Goal: Navigation & Orientation: Go to known website

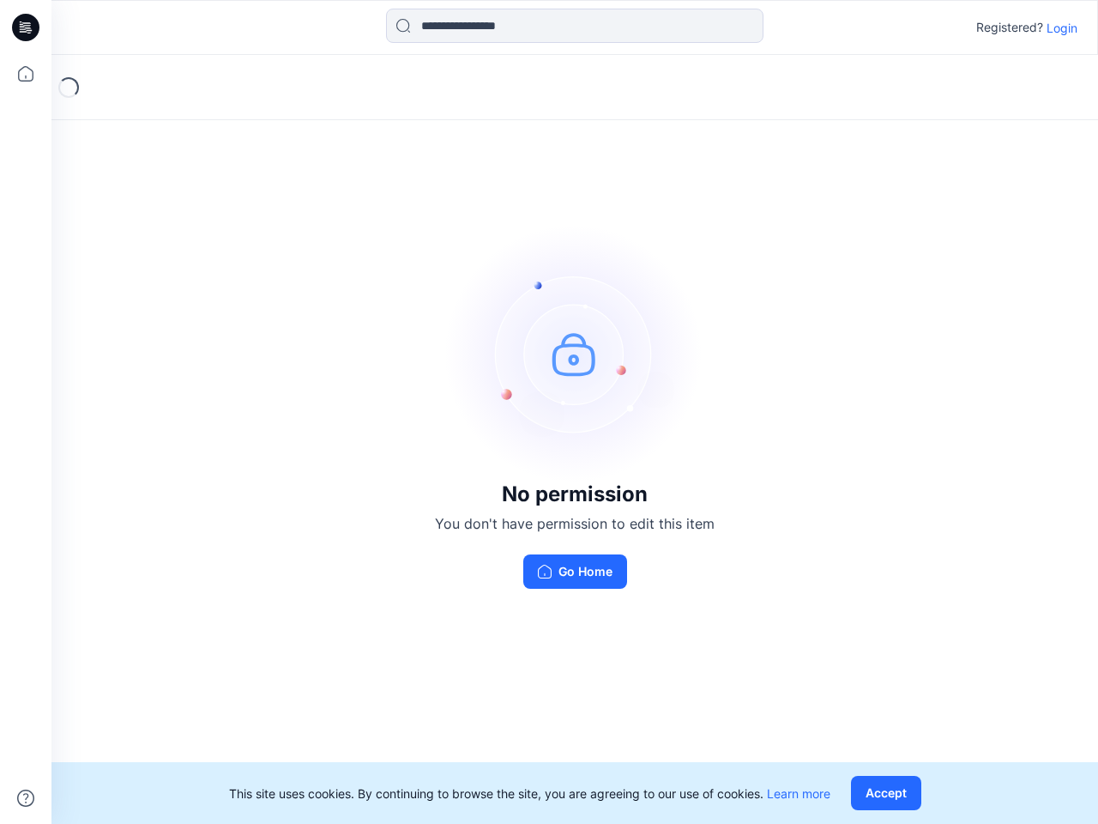
click at [549, 412] on img at bounding box center [574, 353] width 257 height 257
click at [27, 27] on icon at bounding box center [28, 27] width 7 height 1
click at [26, 74] on icon at bounding box center [26, 74] width 38 height 38
click at [26, 798] on icon at bounding box center [25, 797] width 17 height 17
click at [575, 26] on input at bounding box center [575, 26] width 378 height 34
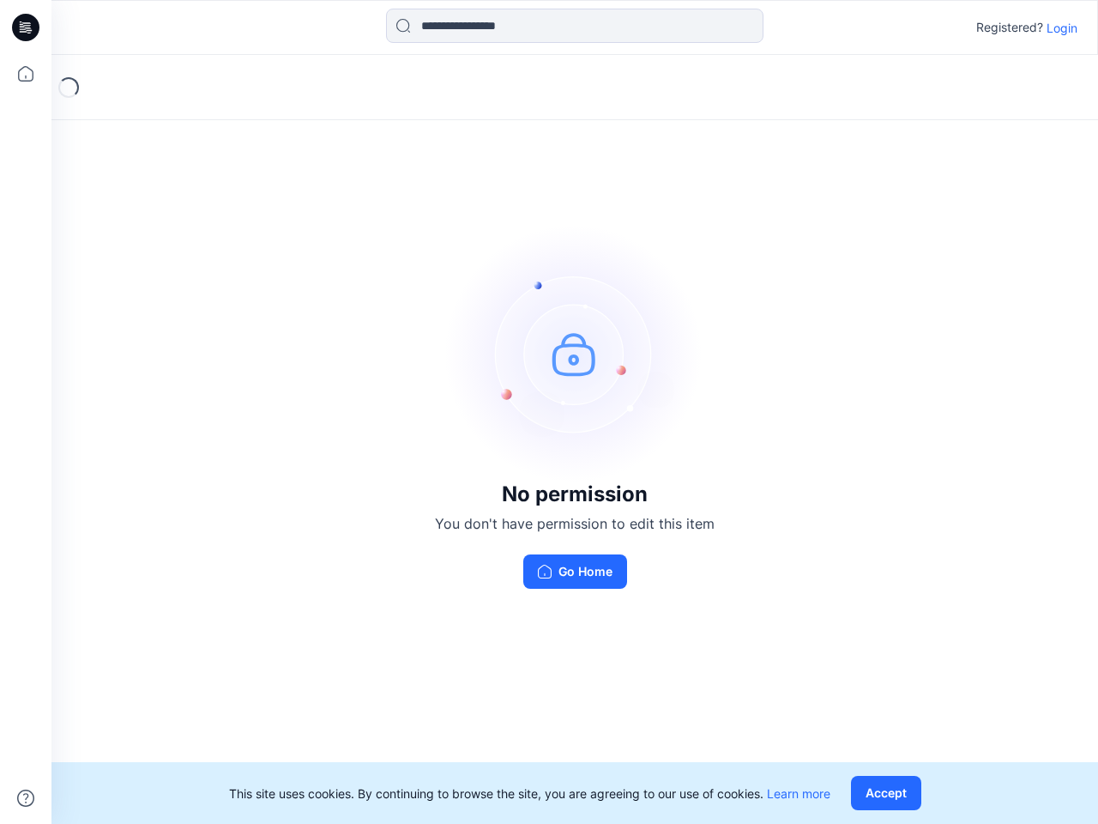
click at [1062, 27] on p "Login" at bounding box center [1062, 28] width 31 height 18
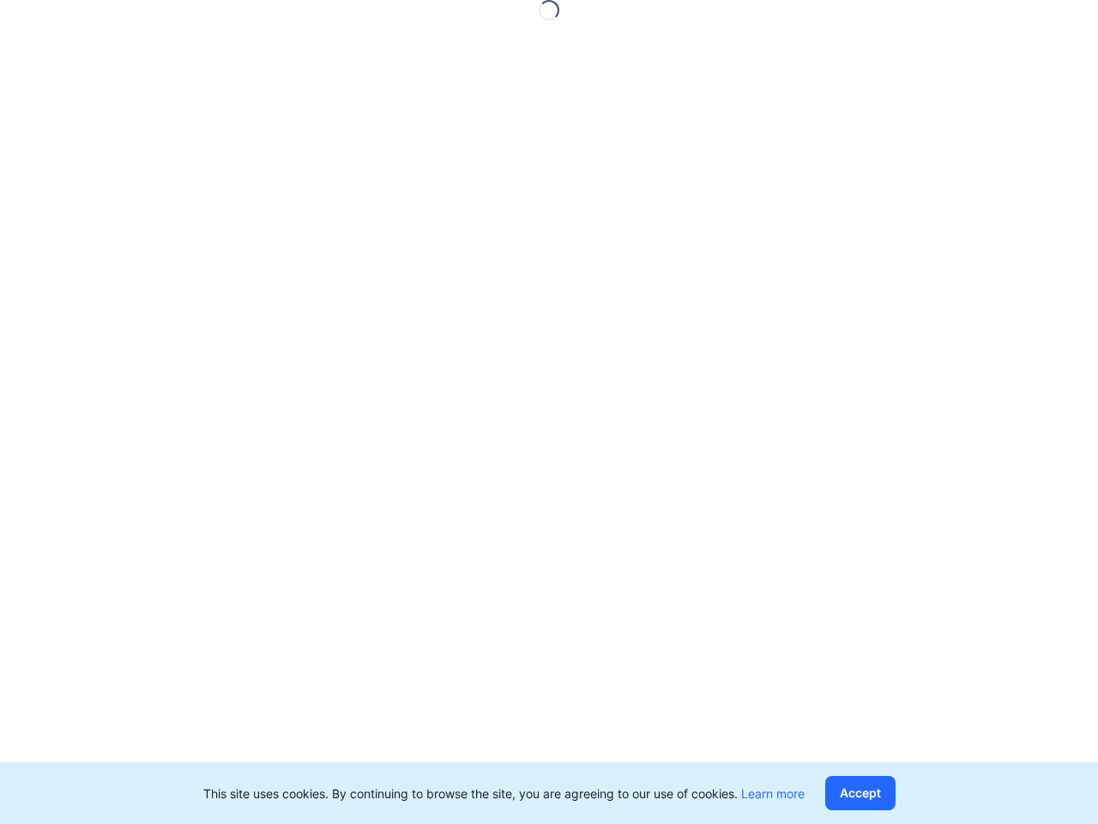
click at [890, 793] on button "Accept" at bounding box center [860, 793] width 70 height 34
